Goal: Information Seeking & Learning: Learn about a topic

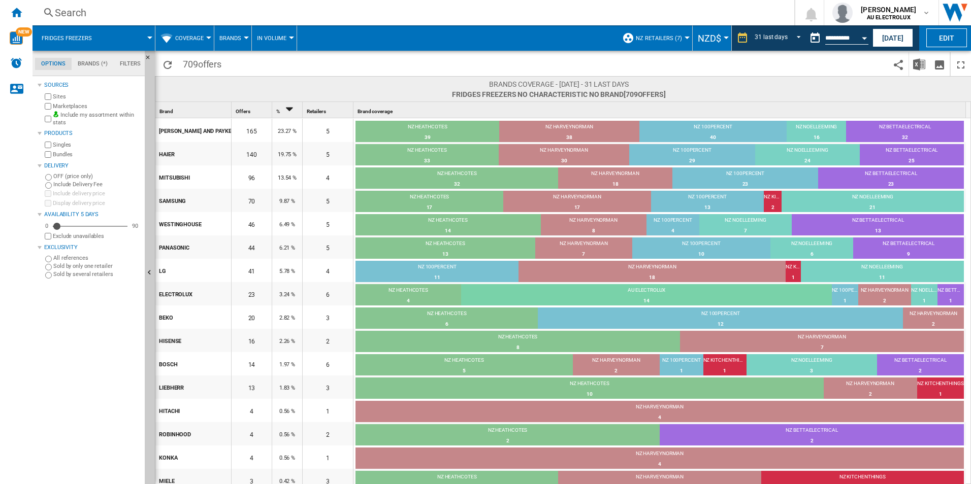
click at [147, 35] on span at bounding box center [128, 37] width 44 height 25
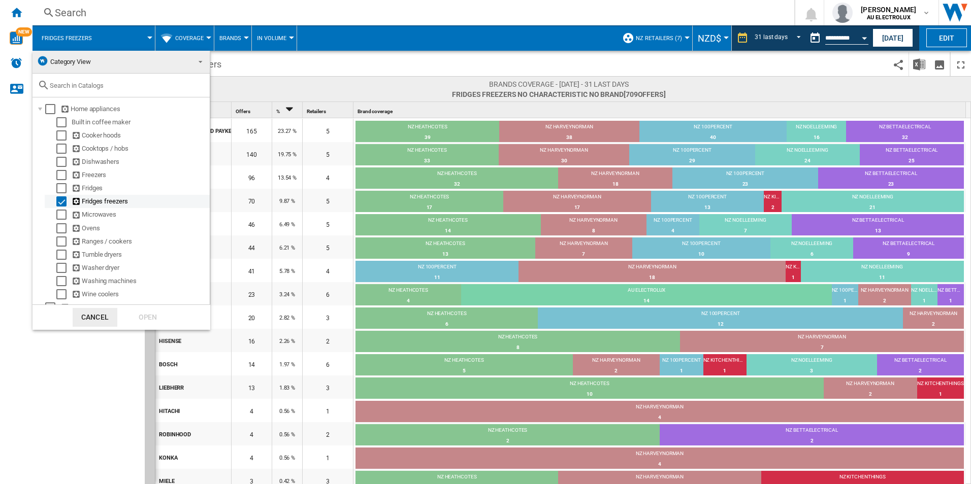
click at [65, 204] on div "Select" at bounding box center [61, 201] width 10 height 10
click at [58, 148] on div "Select" at bounding box center [61, 149] width 10 height 10
click at [139, 319] on div "Open" at bounding box center [147, 317] width 45 height 19
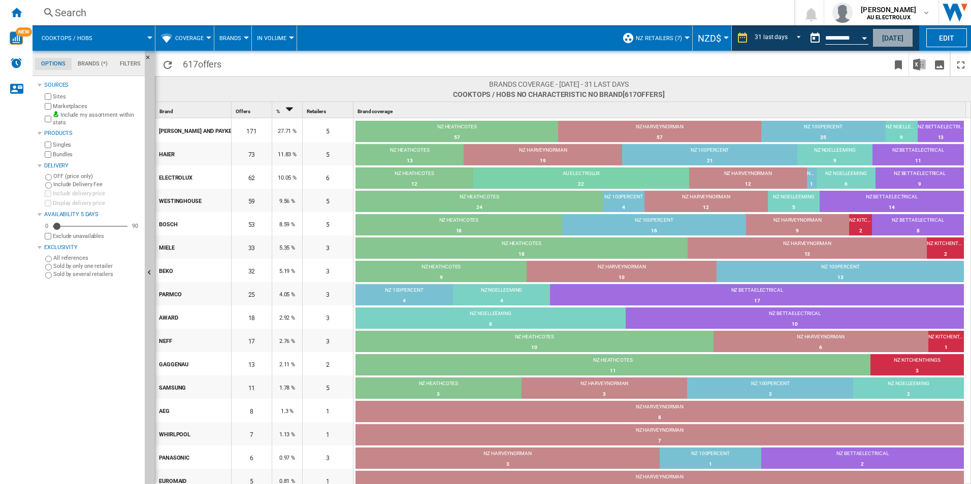
click at [896, 38] on button "[DATE]" at bounding box center [892, 37] width 41 height 19
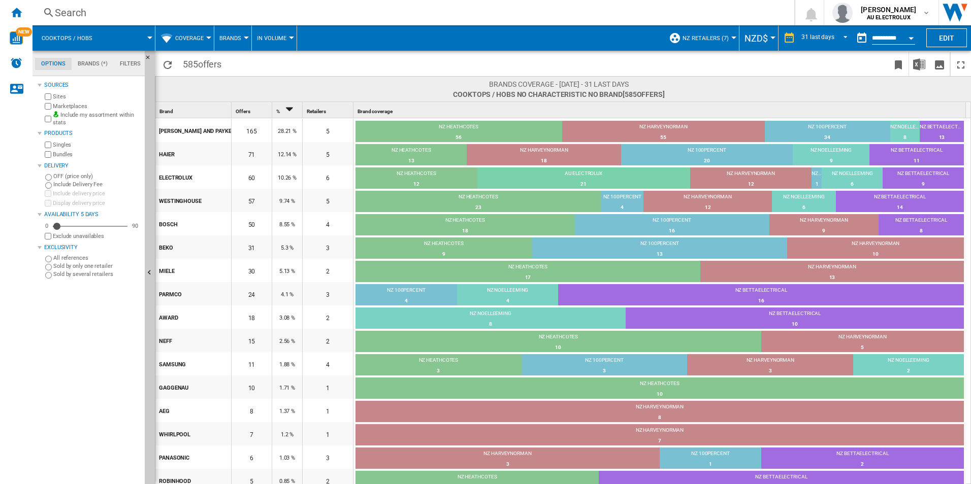
scroll to position [124, 0]
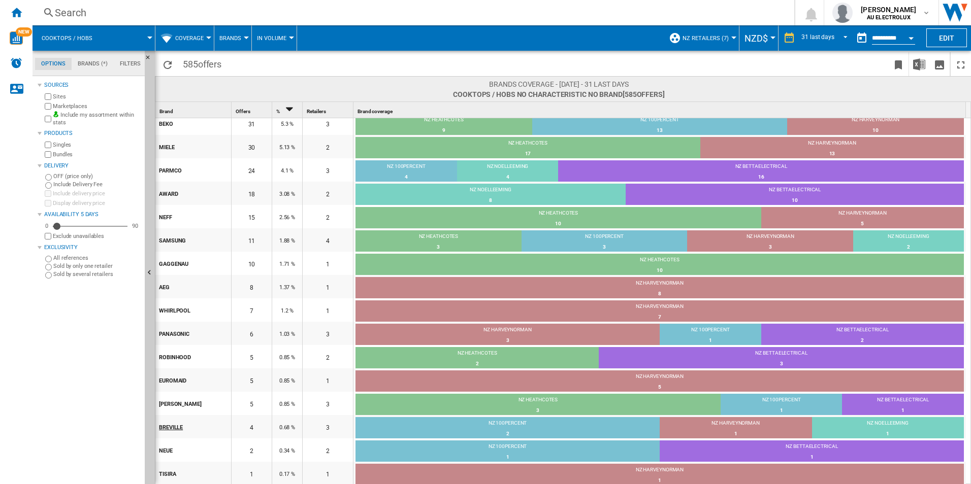
click at [177, 428] on div "BREVILLE" at bounding box center [195, 426] width 72 height 21
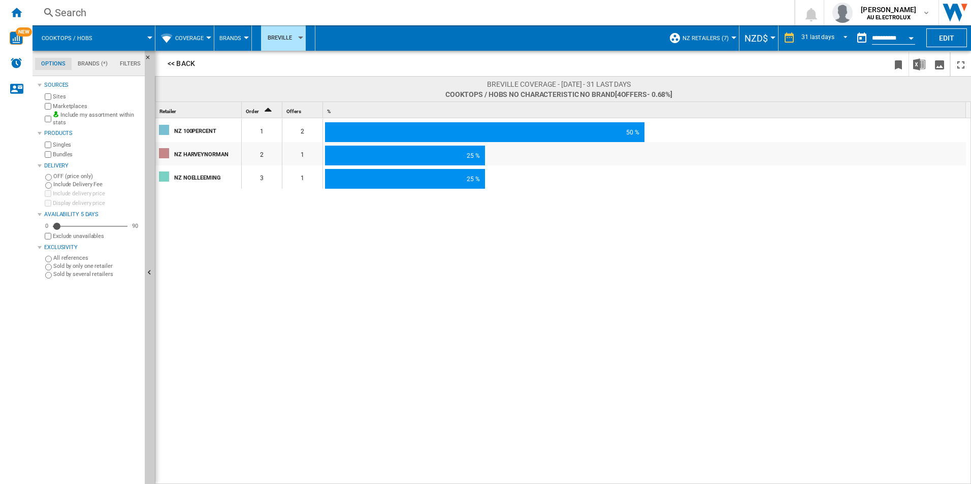
click at [201, 134] on div "NZ 100PERCENT" at bounding box center [207, 130] width 66 height 21
click at [187, 127] on div "NZ 100PERCENT" at bounding box center [207, 130] width 66 height 21
click at [188, 132] on div "NZ 100PERCENT" at bounding box center [207, 130] width 66 height 21
click at [180, 66] on button "<< Back" at bounding box center [181, 63] width 45 height 19
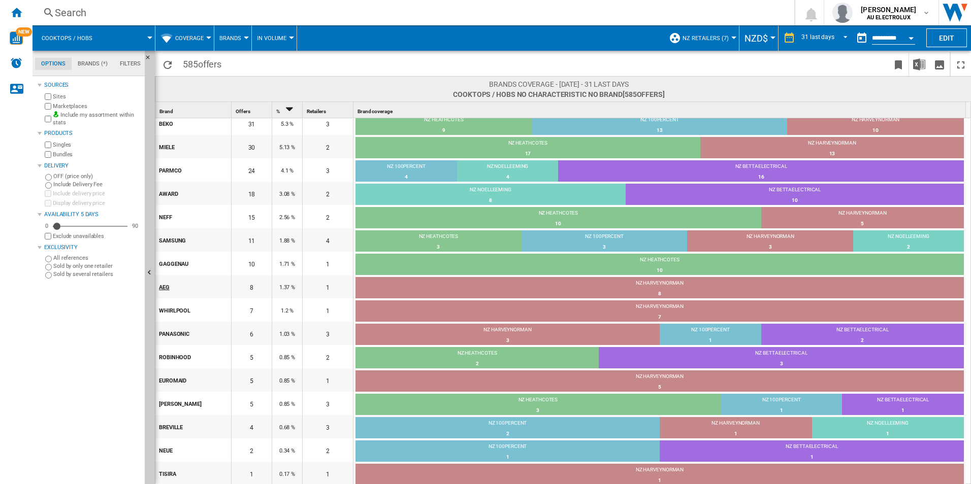
scroll to position [0, 0]
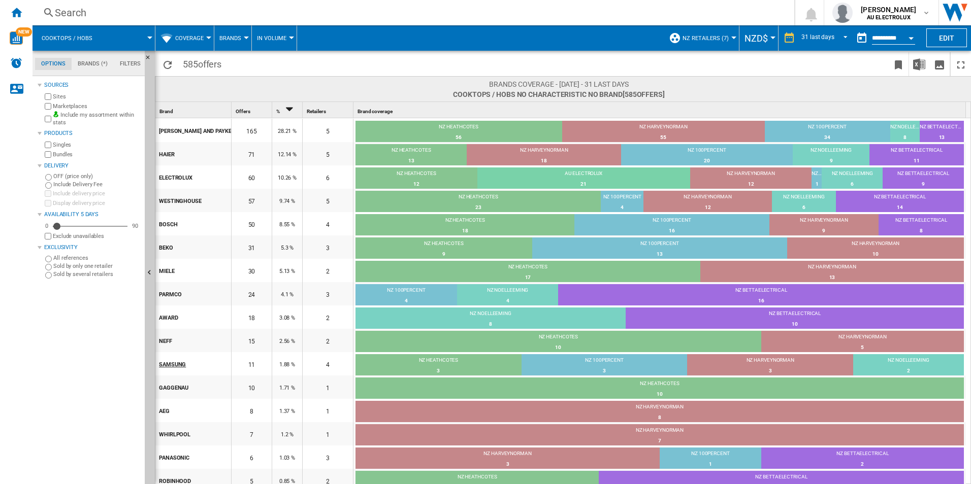
click at [175, 367] on div "SAMSUNG" at bounding box center [195, 363] width 72 height 21
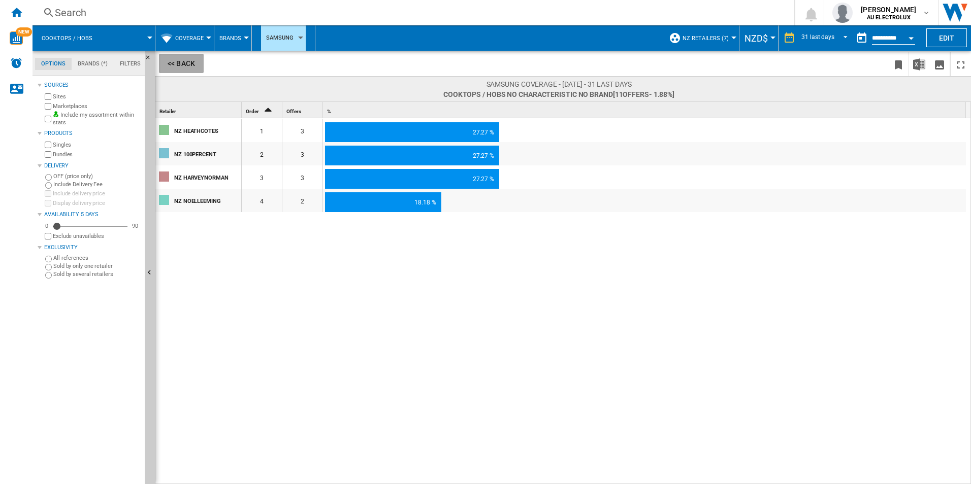
click at [181, 64] on button "<< Back" at bounding box center [181, 63] width 45 height 19
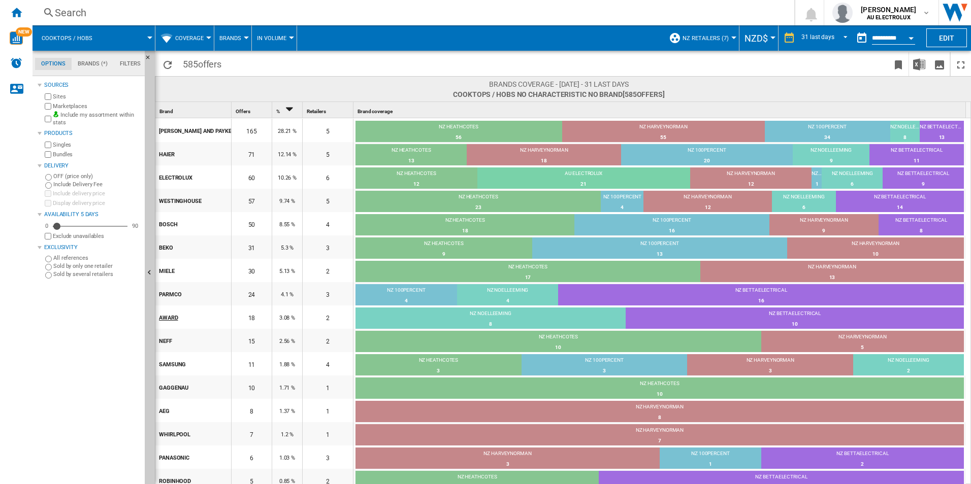
click at [169, 312] on div "AWARD" at bounding box center [195, 317] width 72 height 21
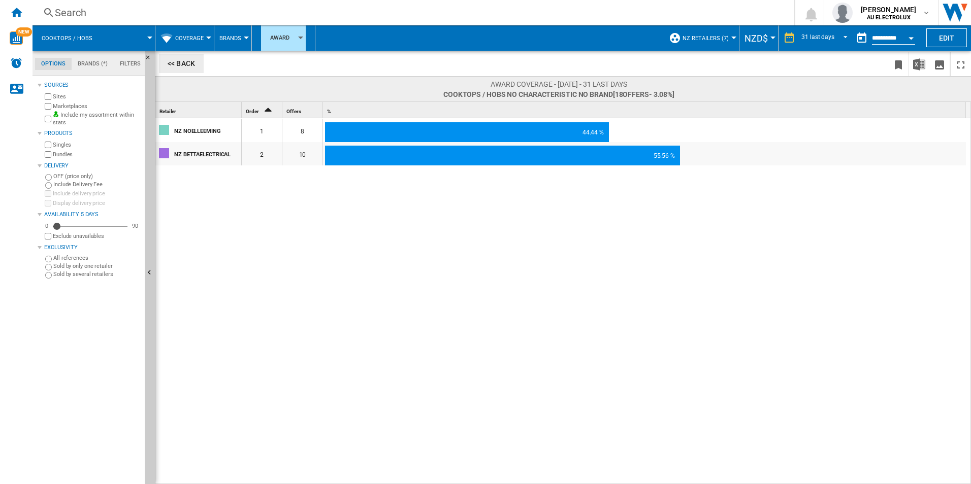
click at [189, 57] on button "<< Back" at bounding box center [181, 63] width 45 height 19
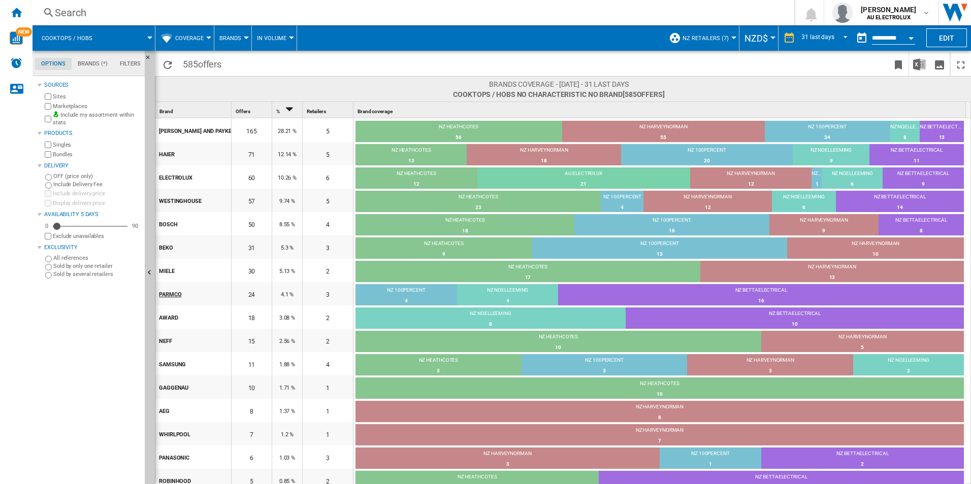
click at [176, 288] on div "PARMCO" at bounding box center [195, 293] width 72 height 21
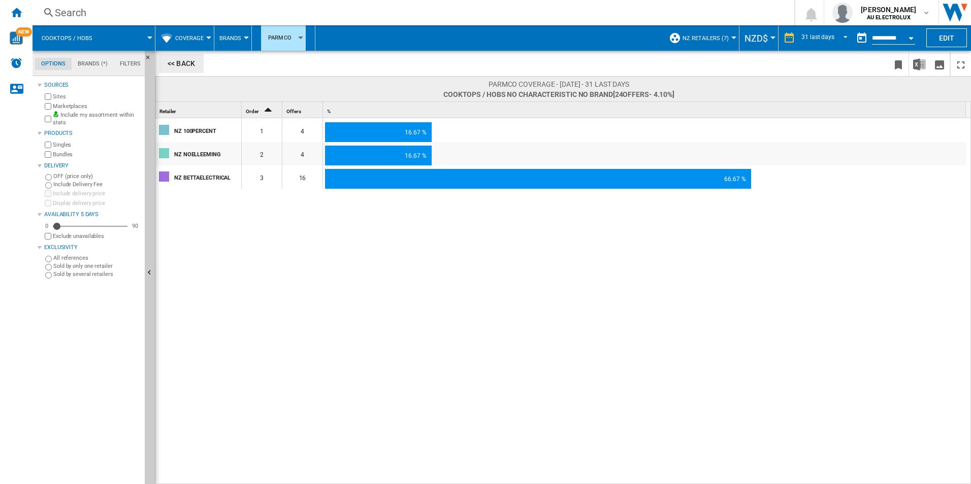
click at [181, 66] on button "<< Back" at bounding box center [181, 63] width 45 height 19
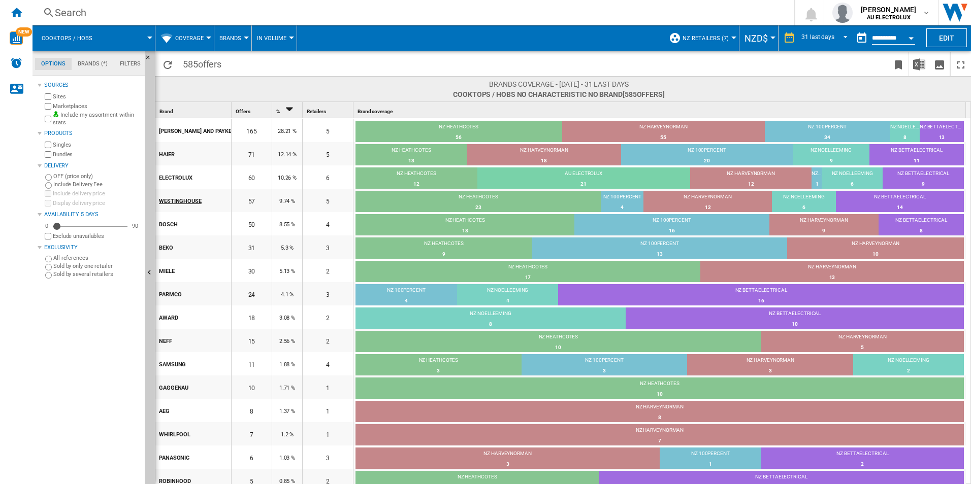
click at [171, 201] on div "WESTINGHOUSE" at bounding box center [195, 200] width 72 height 21
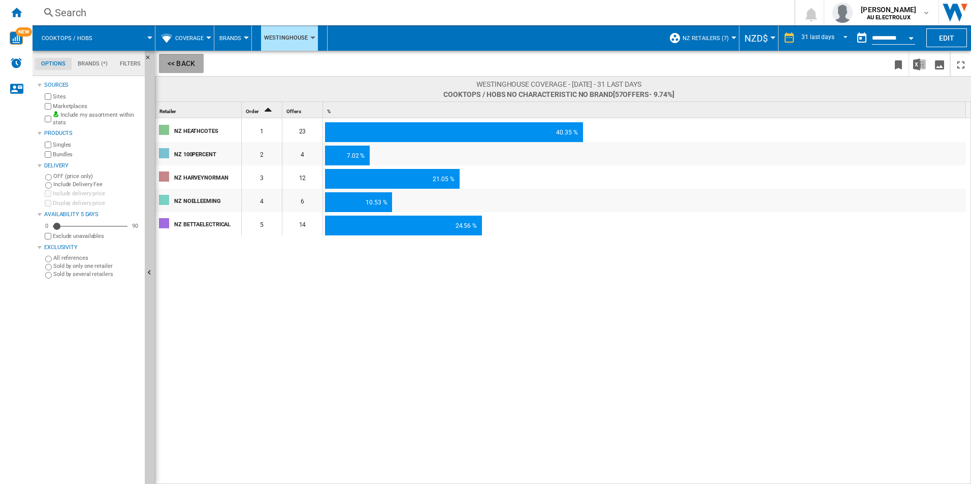
click at [180, 64] on button "<< Back" at bounding box center [181, 63] width 45 height 19
